Goal: Book appointment/travel/reservation

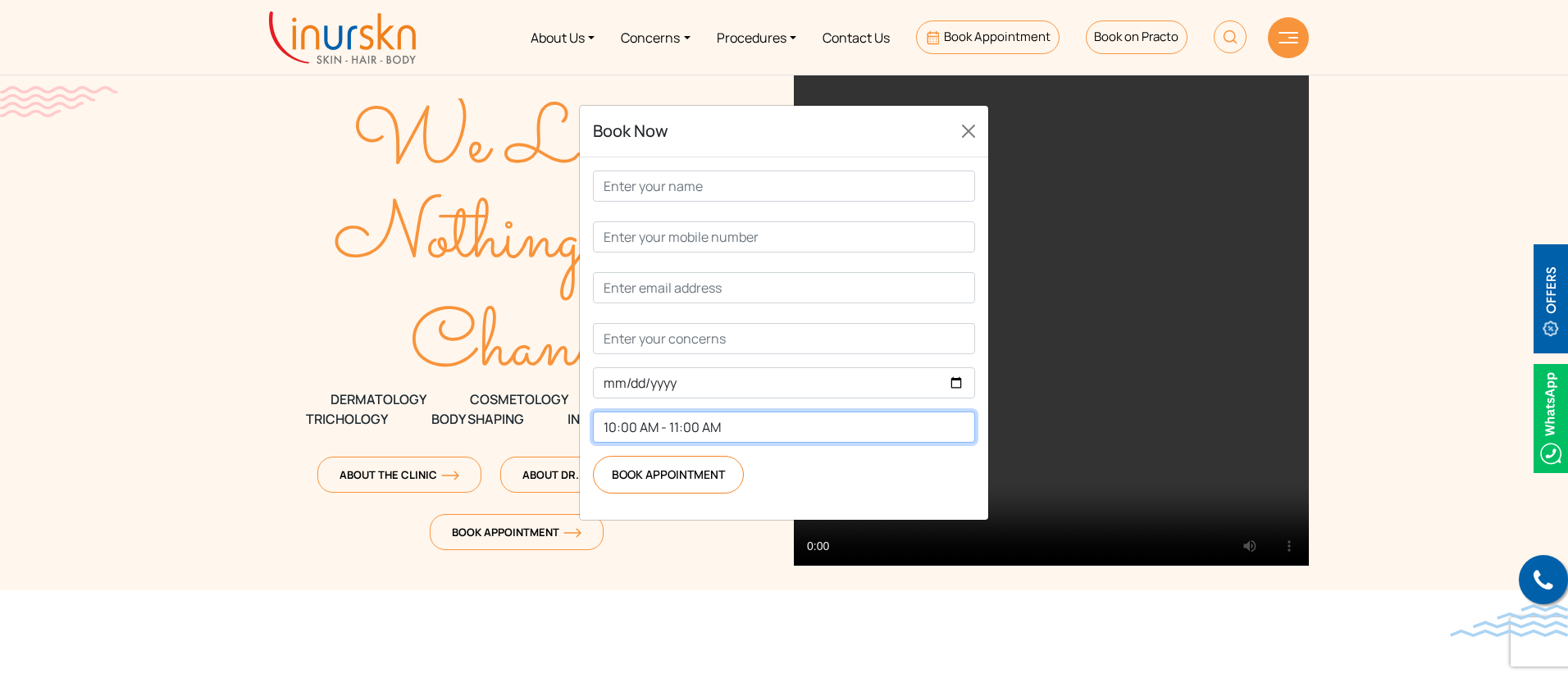
click at [769, 423] on select "10:00 AM - 11:00 AM 11:00 AM - 12:00 PM 12:00 PM - 1:00 PM 2:00 PM - 3:00 PM 3:…" at bounding box center [784, 427] width 382 height 31
click at [875, 116] on div "Book Now" at bounding box center [784, 131] width 408 height 51
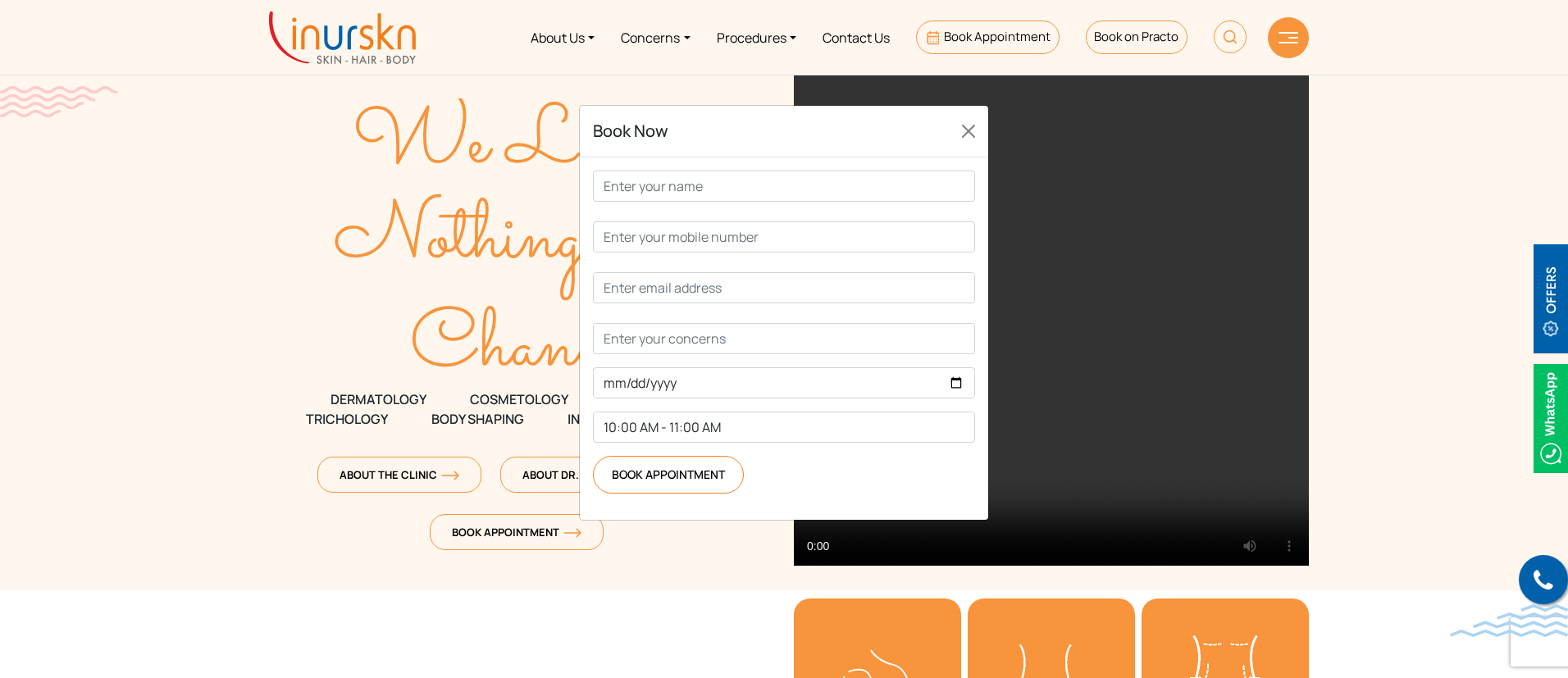
click at [370, 168] on div "Book Now 10:00 AM - 11:00 AM 11:00 AM - 12:00 PM 12:00 PM - 1:00 PM 2:00 PM - 3…" at bounding box center [784, 339] width 1568 height 678
click at [257, 139] on div "Book Now 10:00 AM - 11:00 AM 11:00 AM - 12:00 PM 12:00 PM - 1:00 PM 2:00 PM - 3…" at bounding box center [784, 339] width 1568 height 678
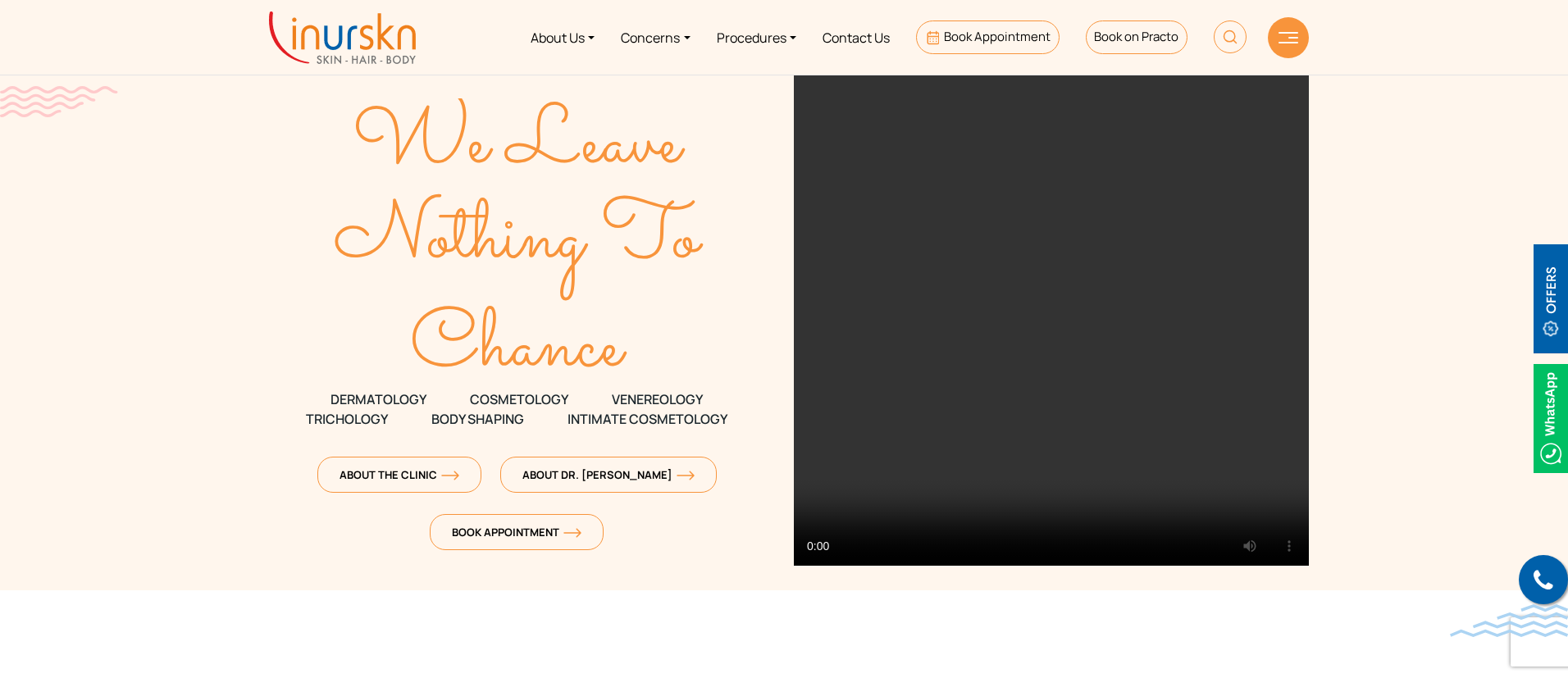
drag, startPoint x: 955, startPoint y: 37, endPoint x: 911, endPoint y: 78, distance: 60.1
click at [955, 37] on span "Book Appointment" at bounding box center [997, 37] width 106 height 17
